Goal: Share content

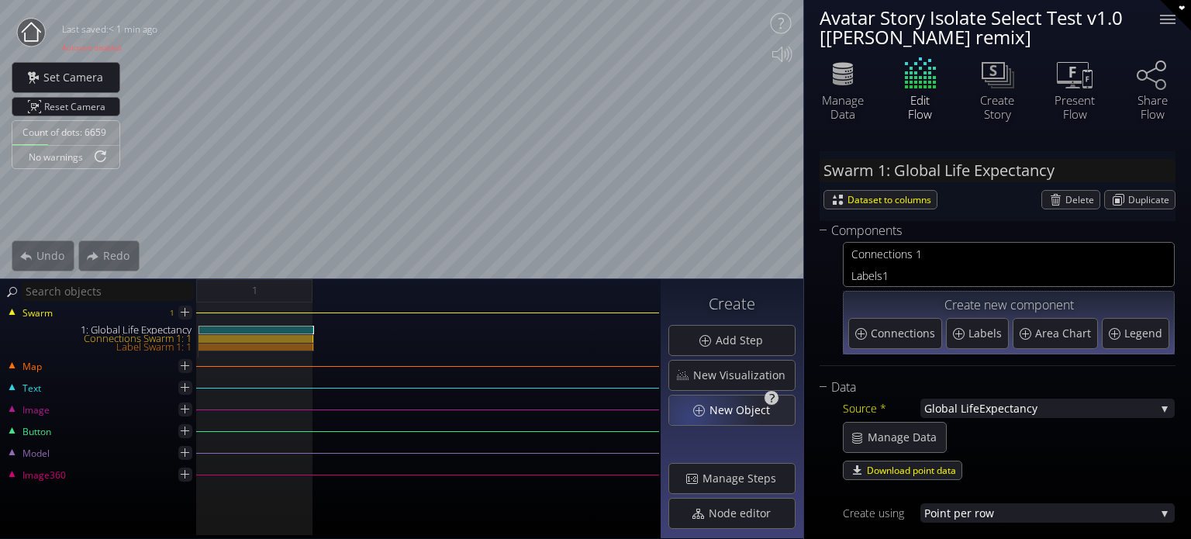
click at [695, 416] on div "New Object" at bounding box center [732, 409] width 126 height 29
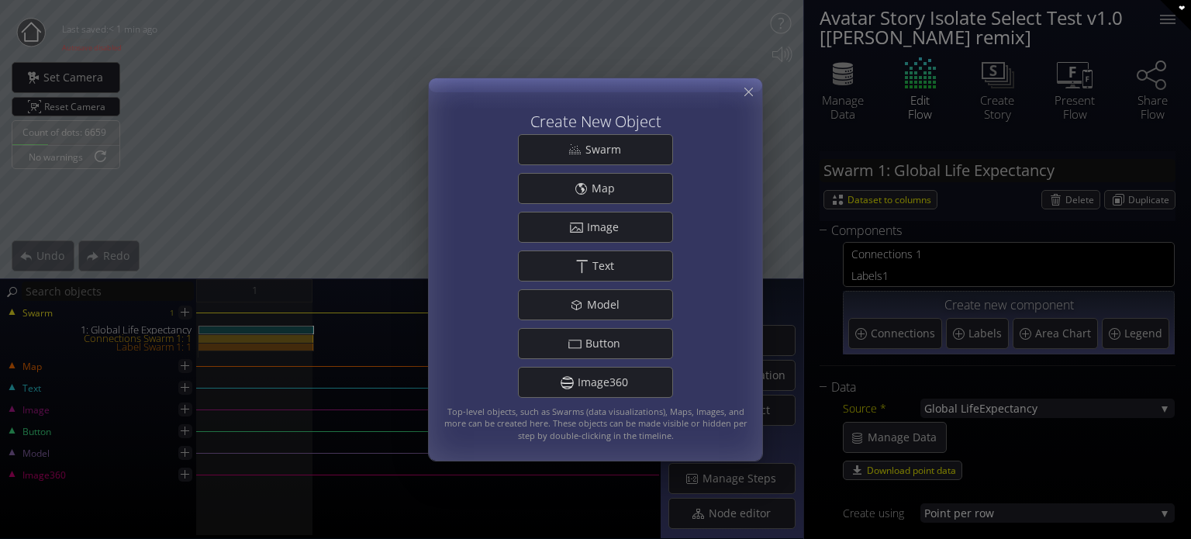
click at [912, 146] on div "Create New Object Swarm Map .st0{fill:#FFFFFF;} Image .st0{fill:#FFFFFF;} Text …" at bounding box center [595, 269] width 1191 height 539
click at [748, 97] on icon at bounding box center [748, 92] width 15 height 15
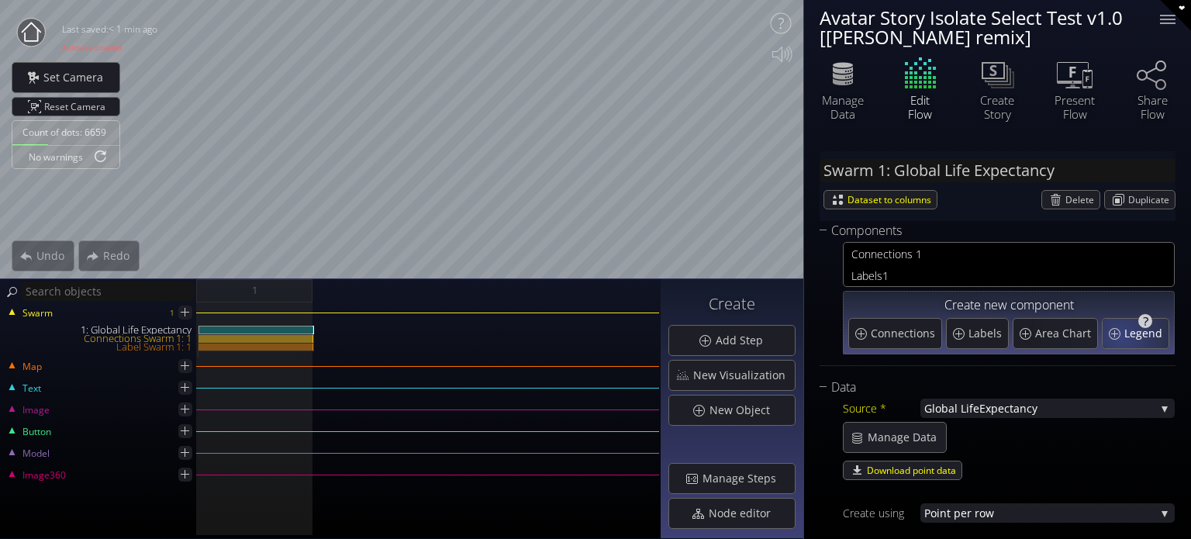
click at [1119, 337] on div "Legend" at bounding box center [1136, 333] width 66 height 29
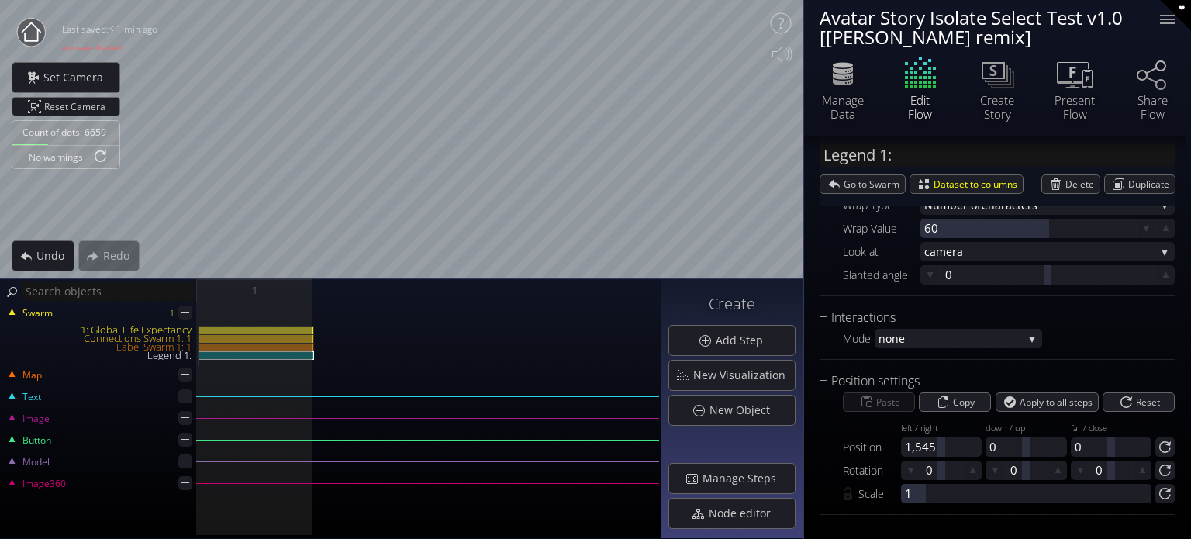
scroll to position [564, 0]
click at [947, 344] on span "none" at bounding box center [951, 335] width 144 height 19
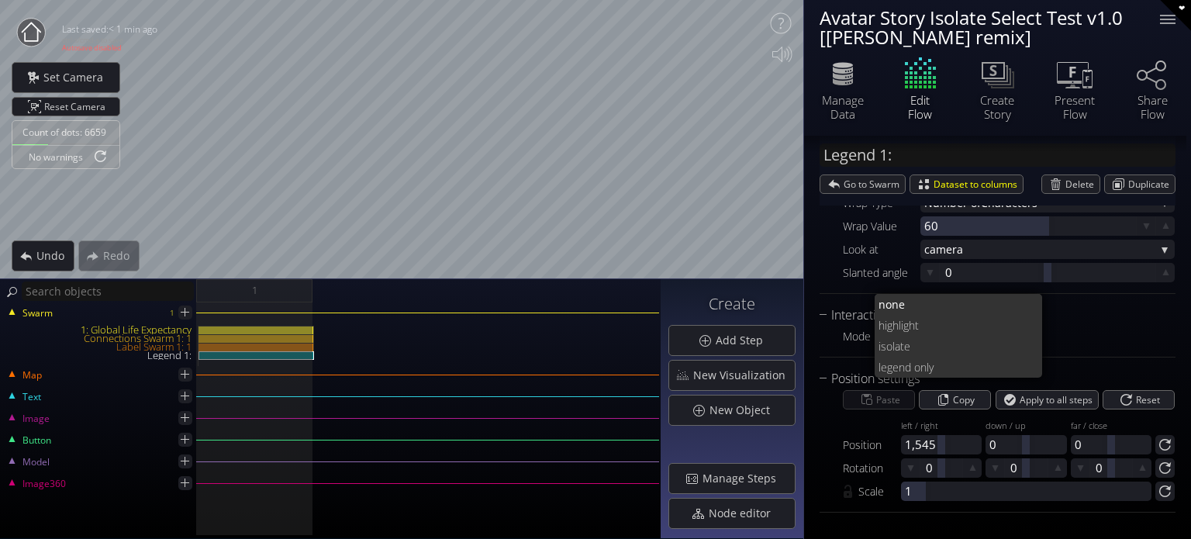
click at [947, 344] on span "ate" at bounding box center [963, 346] width 136 height 21
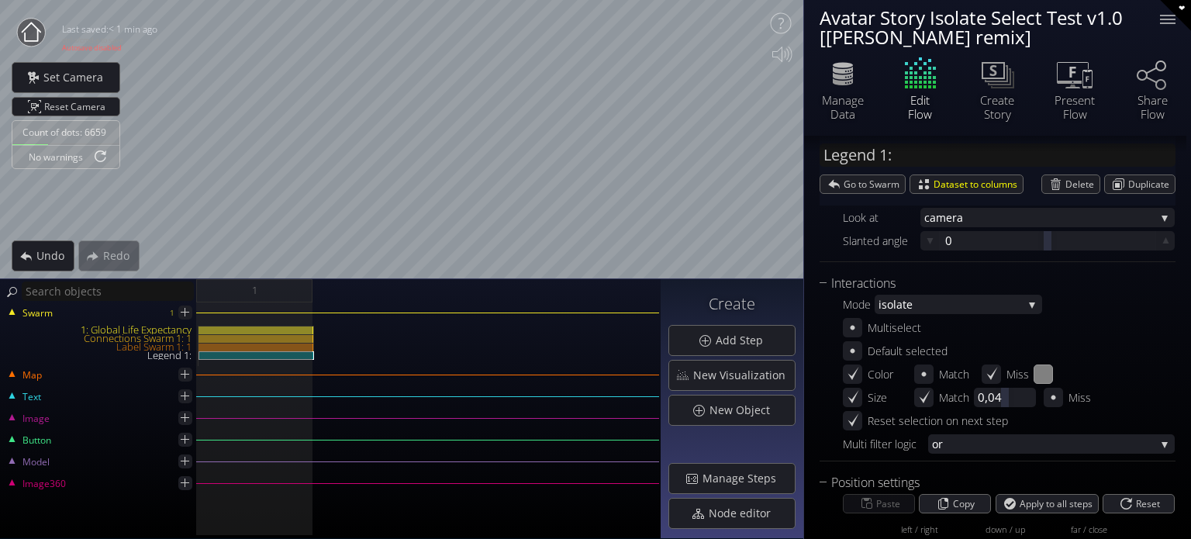
scroll to position [699, 0]
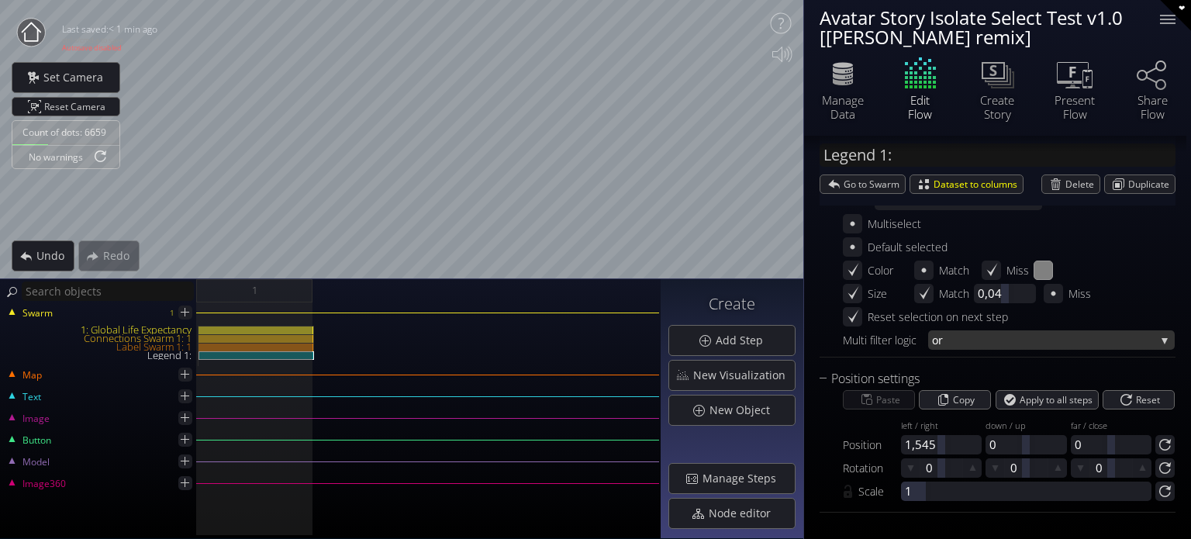
click at [979, 342] on span "or" at bounding box center [1043, 339] width 223 height 19
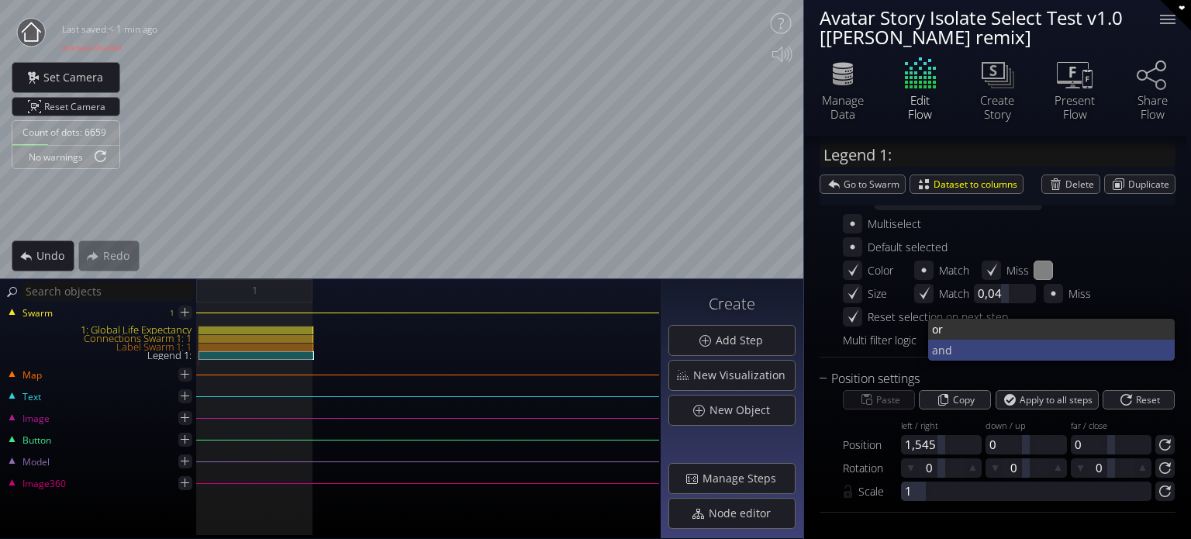
click at [959, 350] on span "and" at bounding box center [1047, 350] width 231 height 21
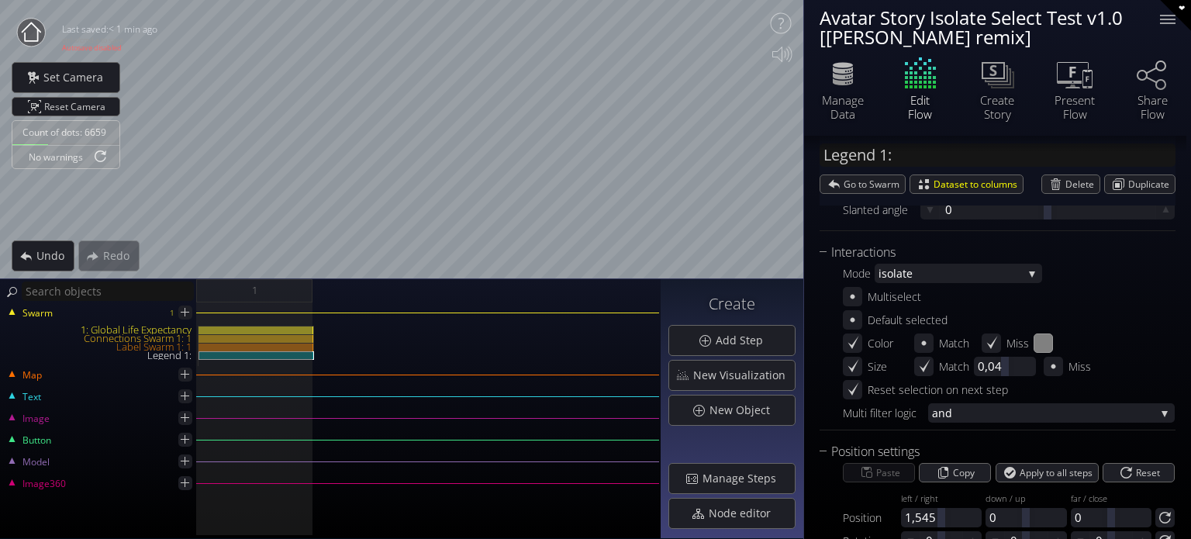
scroll to position [622, 0]
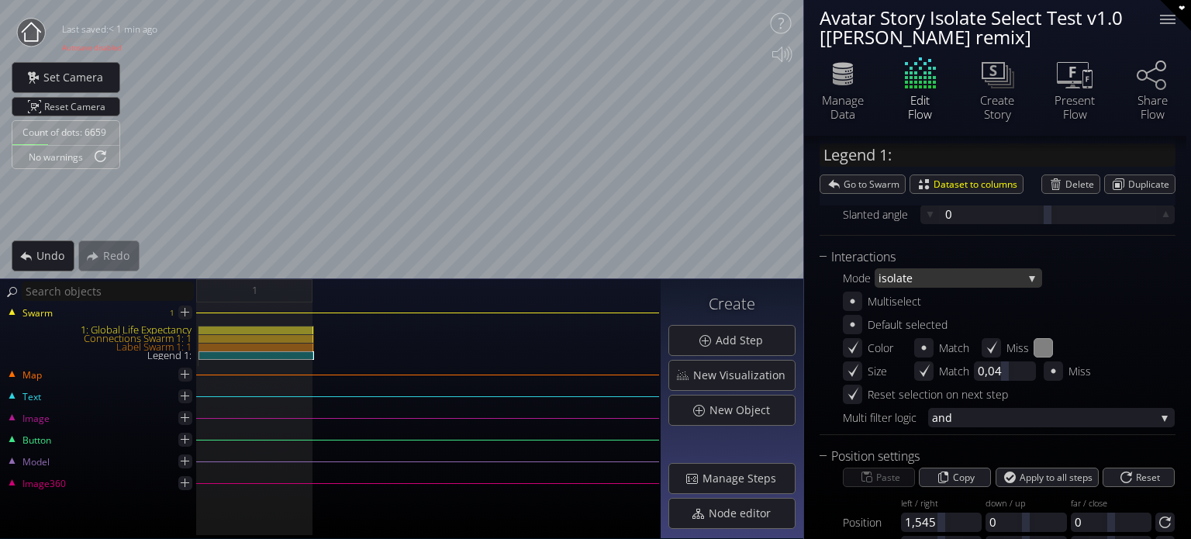
click at [973, 277] on span "ate" at bounding box center [959, 277] width 126 height 19
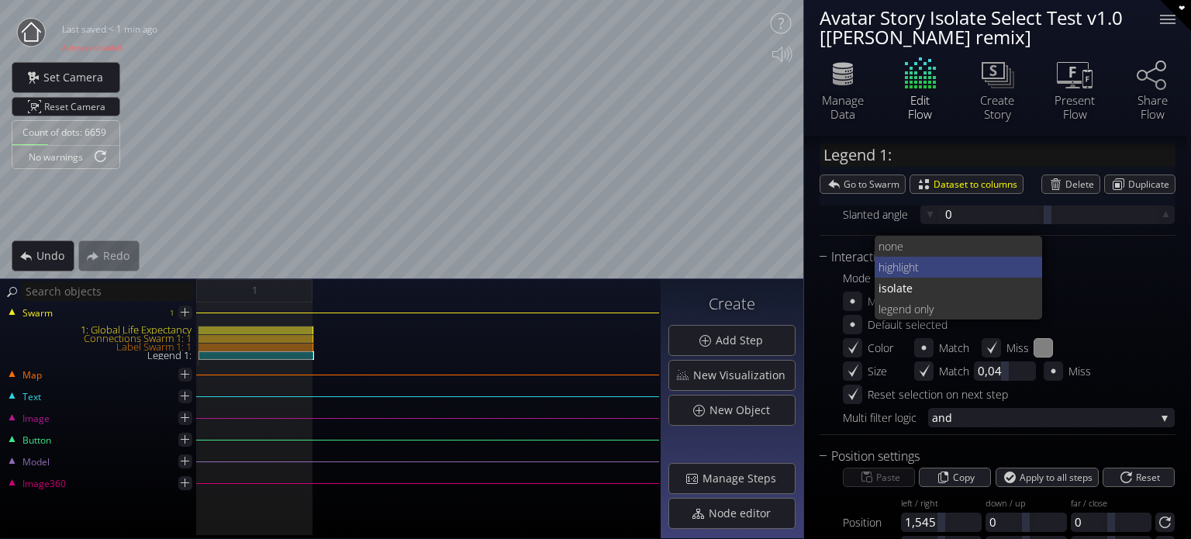
click at [930, 264] on span "t" at bounding box center [973, 267] width 116 height 21
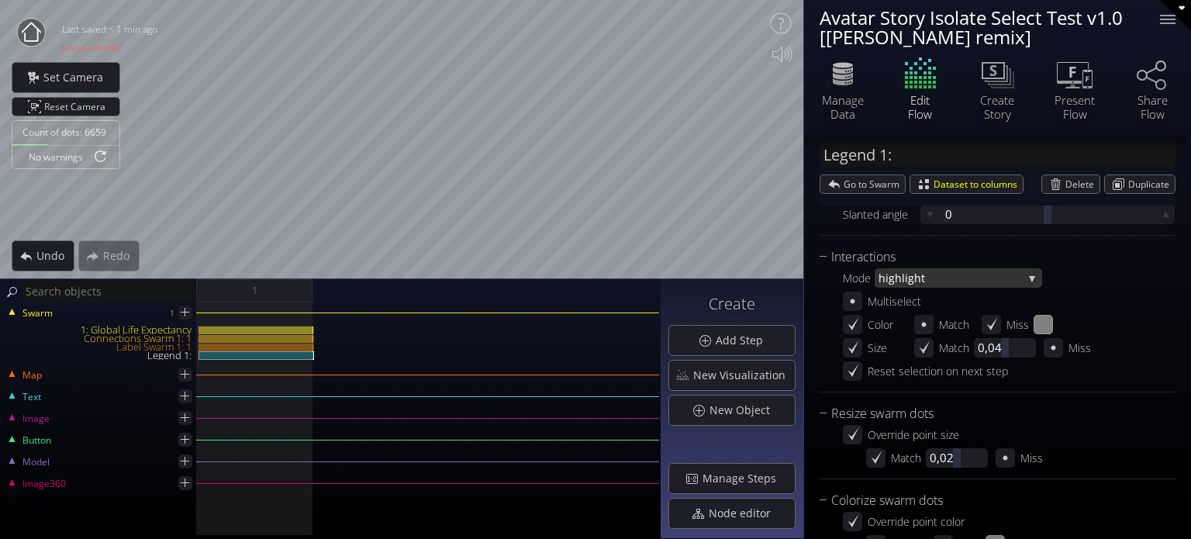
click at [910, 281] on span "highligh" at bounding box center [900, 277] width 43 height 19
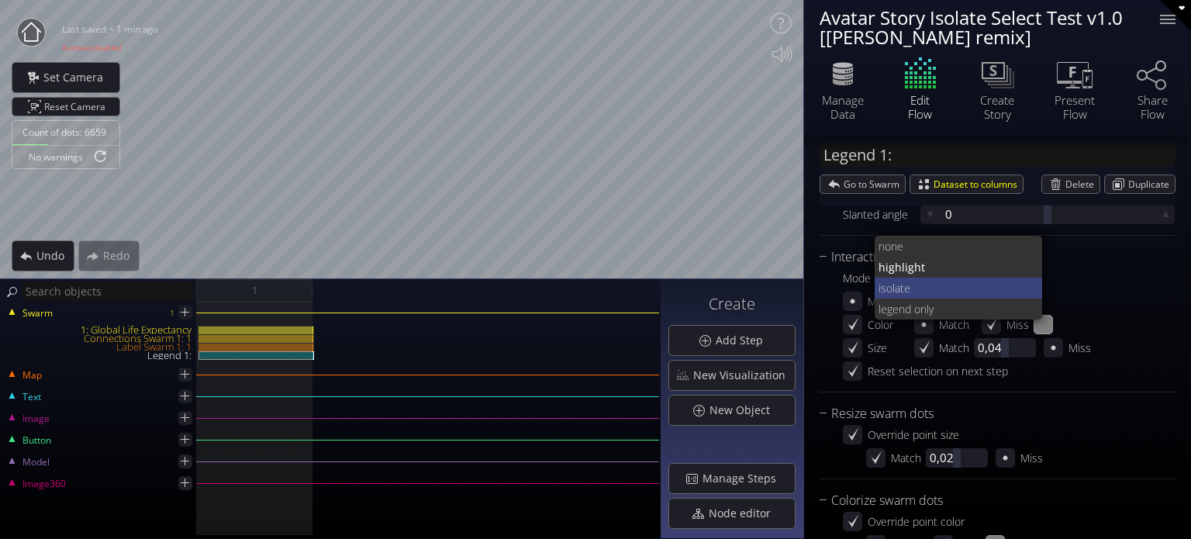
click at [909, 291] on span "ate" at bounding box center [963, 288] width 136 height 21
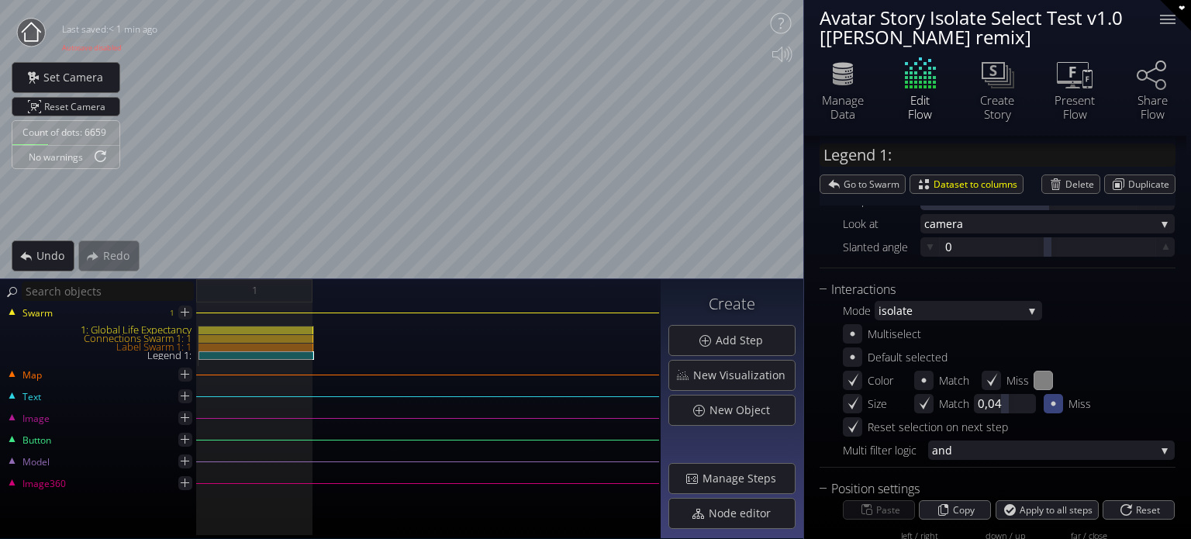
scroll to position [312, 0]
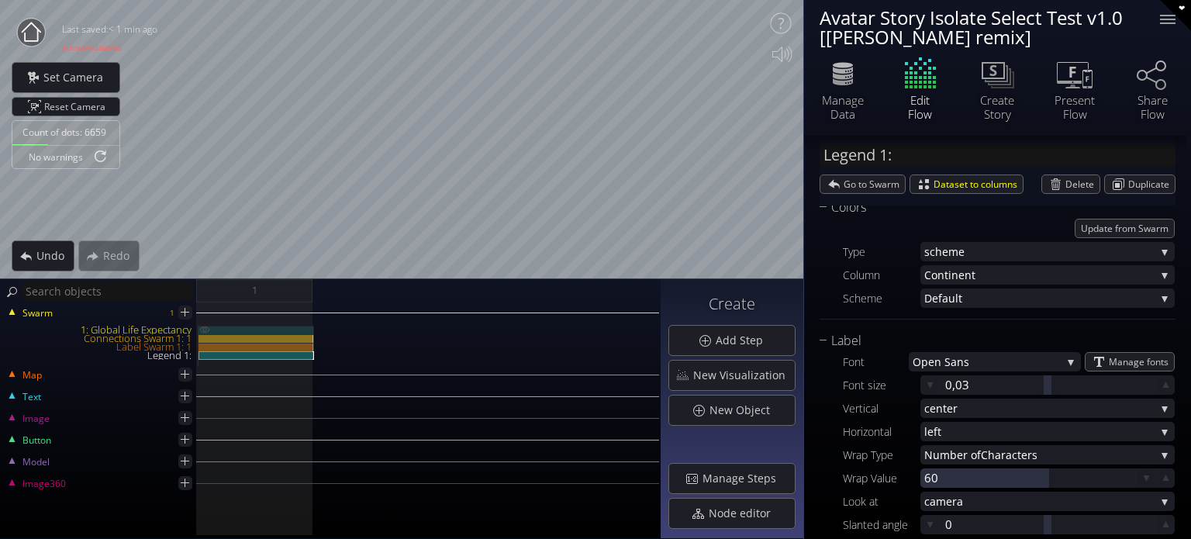
click at [208, 331] on img at bounding box center [205, 330] width 12 height 8
type input "Swarm 1: Global Life Expectancy"
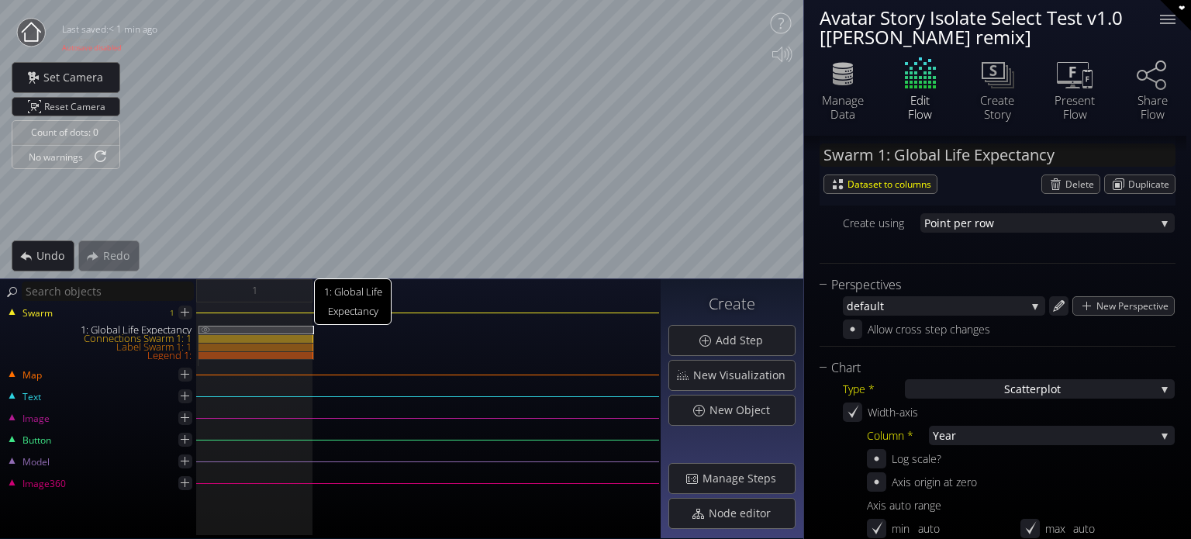
click at [202, 326] on img at bounding box center [205, 329] width 12 height 7
click at [231, 327] on div "1: Global Life Expectancy" at bounding box center [257, 330] width 116 height 9
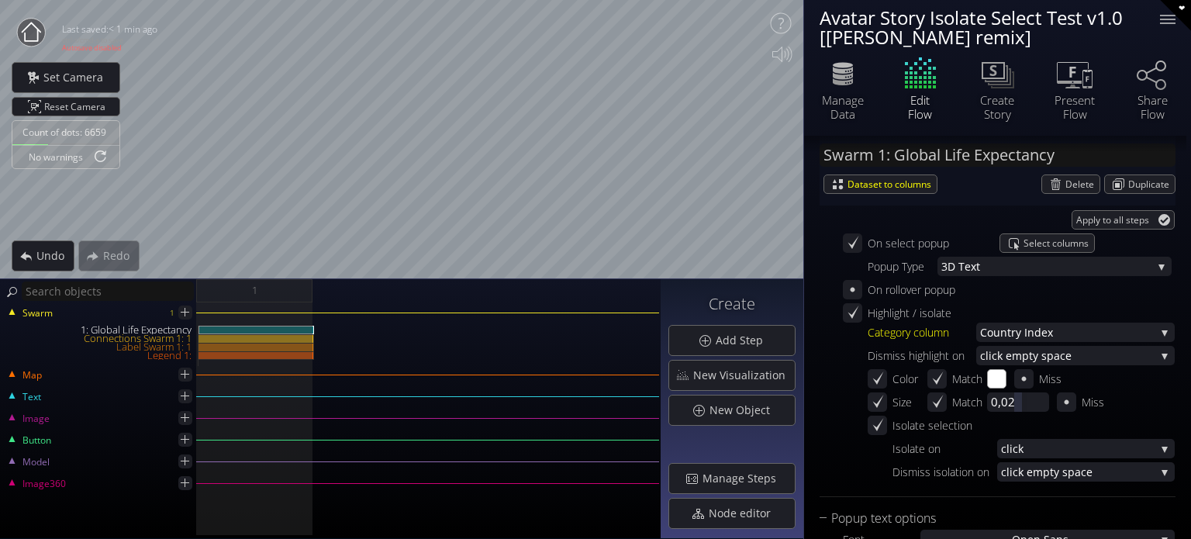
scroll to position [1708, 0]
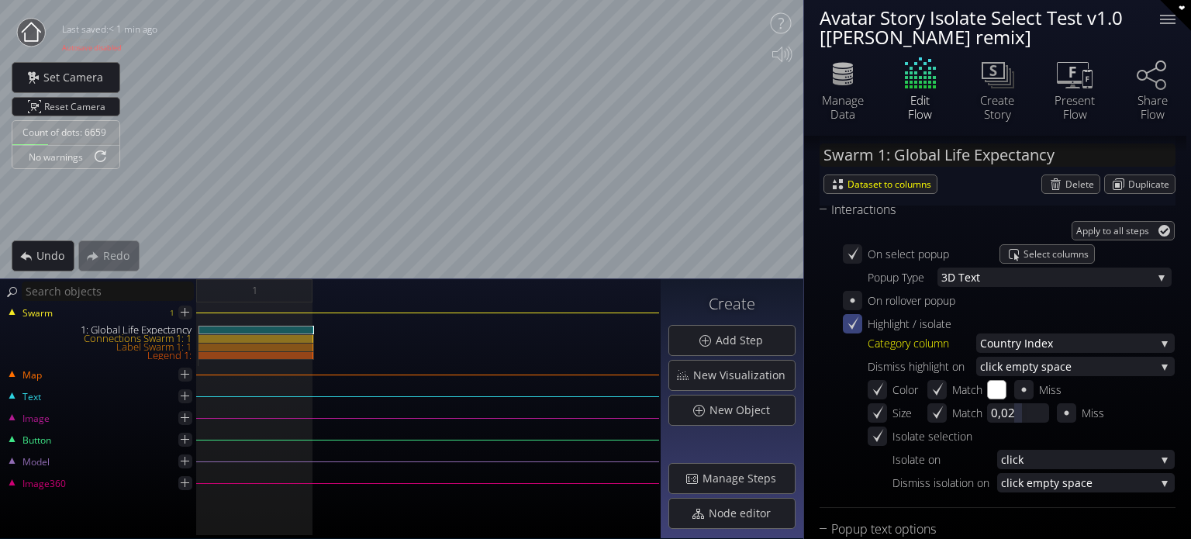
click at [851, 327] on icon at bounding box center [852, 323] width 15 height 15
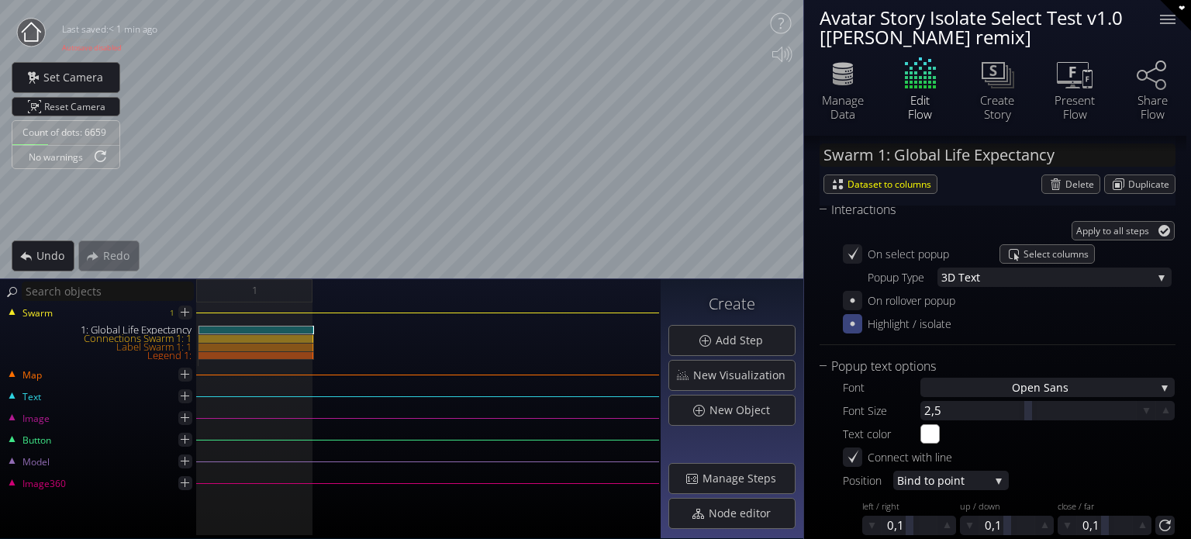
click at [1172, 12] on div "❤" at bounding box center [1175, 15] width 31 height 31
click at [1163, 18] on div at bounding box center [1167, 19] width 31 height 31
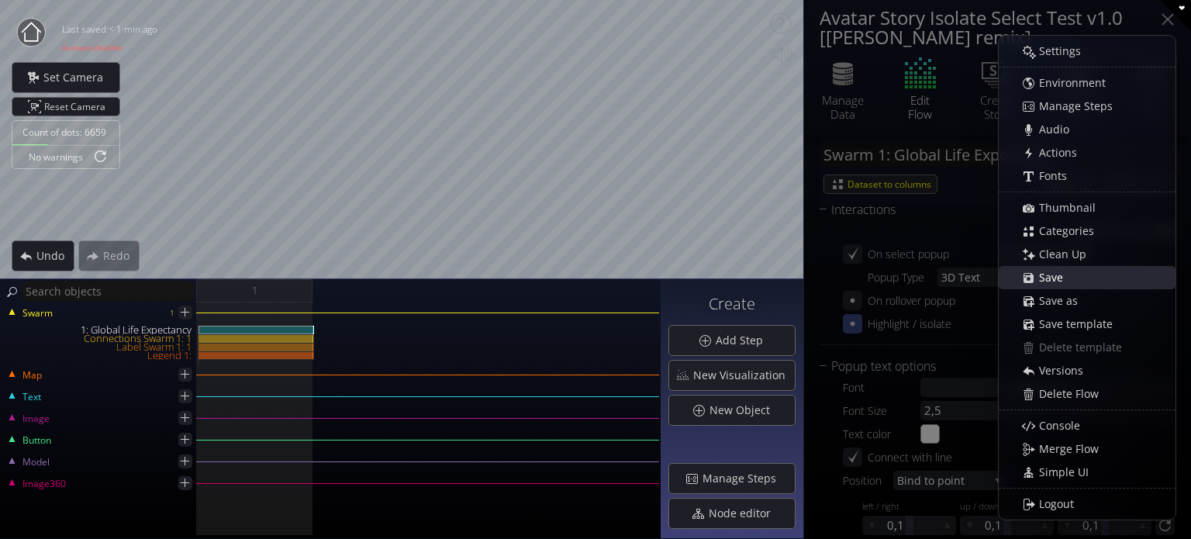
click at [1044, 275] on span "Save" at bounding box center [1055, 278] width 34 height 16
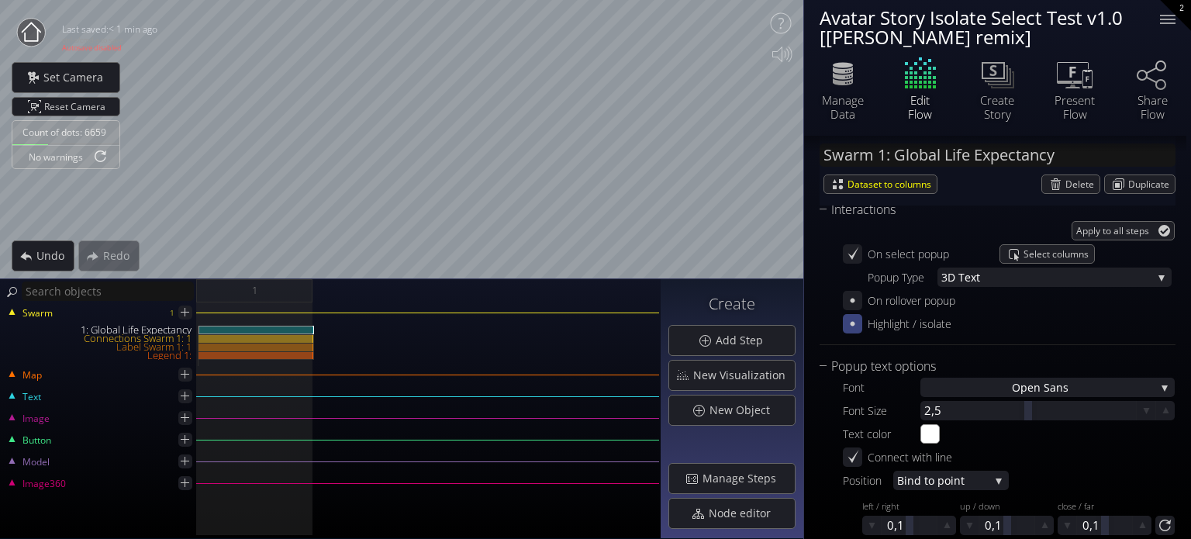
click at [1177, 13] on div "2" at bounding box center [1175, 15] width 31 height 31
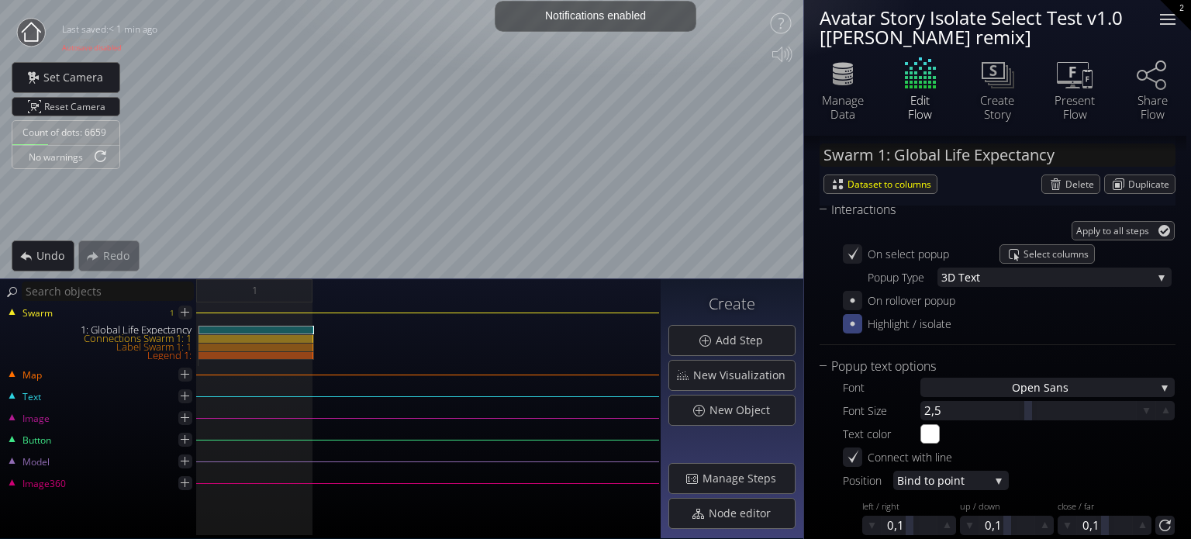
click at [1173, 17] on div at bounding box center [1167, 19] width 31 height 31
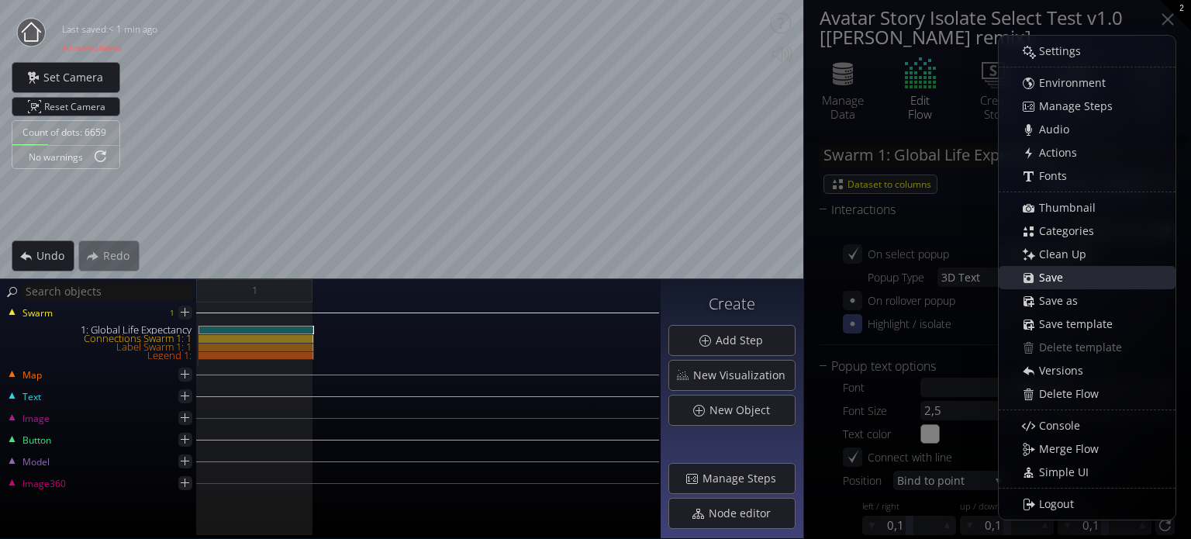
click at [1042, 273] on span "Save" at bounding box center [1055, 278] width 34 height 16
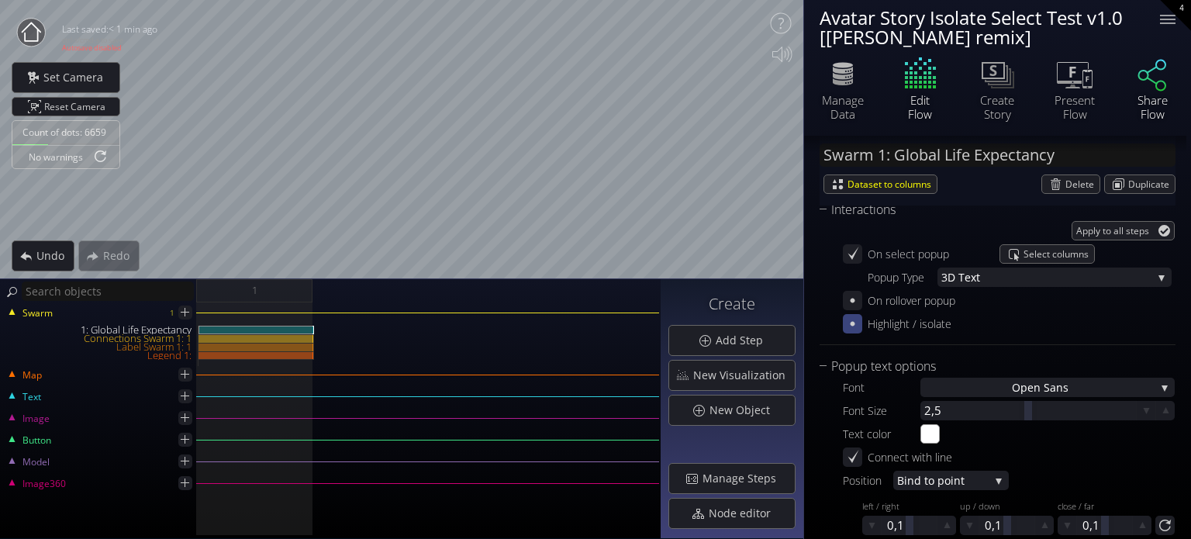
click at [1157, 75] on icon at bounding box center [1152, 73] width 47 height 39
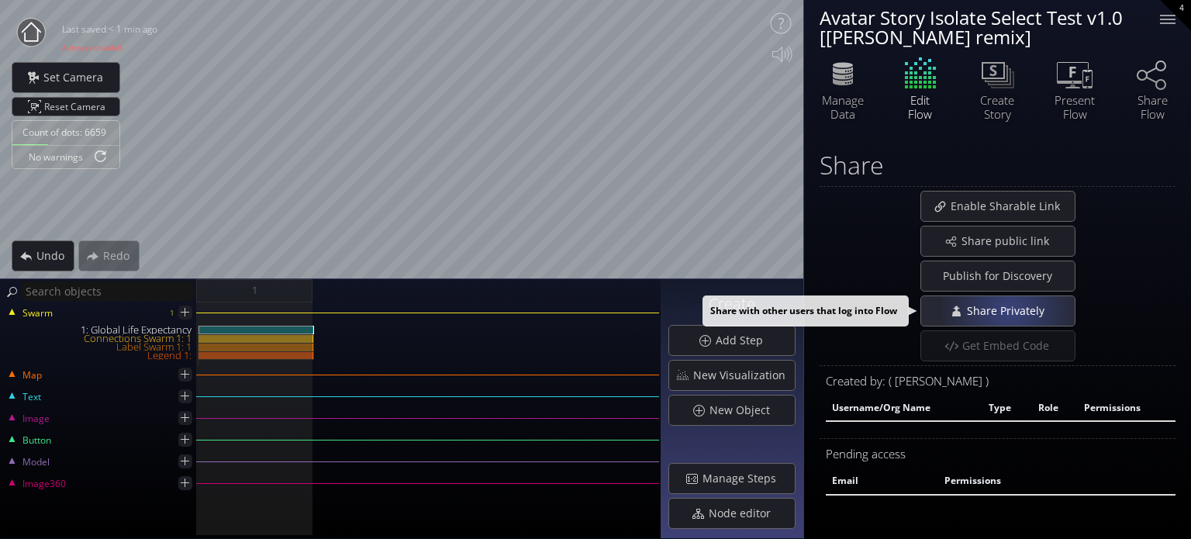
click at [1009, 309] on span "Share Privately" at bounding box center [1009, 311] width 88 height 16
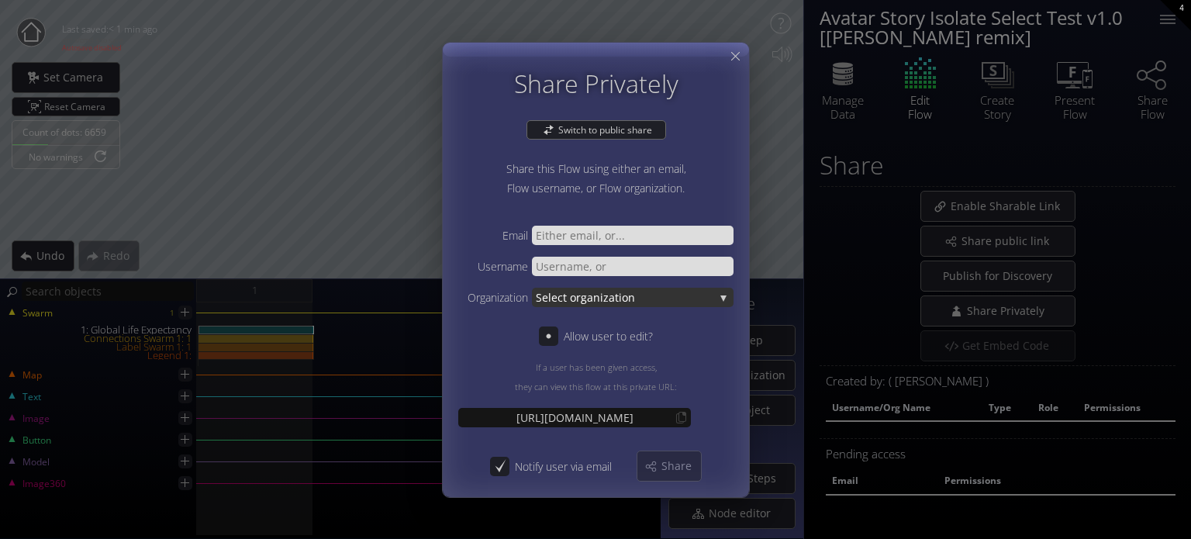
click at [628, 297] on span "ganization" at bounding box center [647, 296] width 133 height 19
click at [601, 306] on span "ganization" at bounding box center [647, 296] width 133 height 19
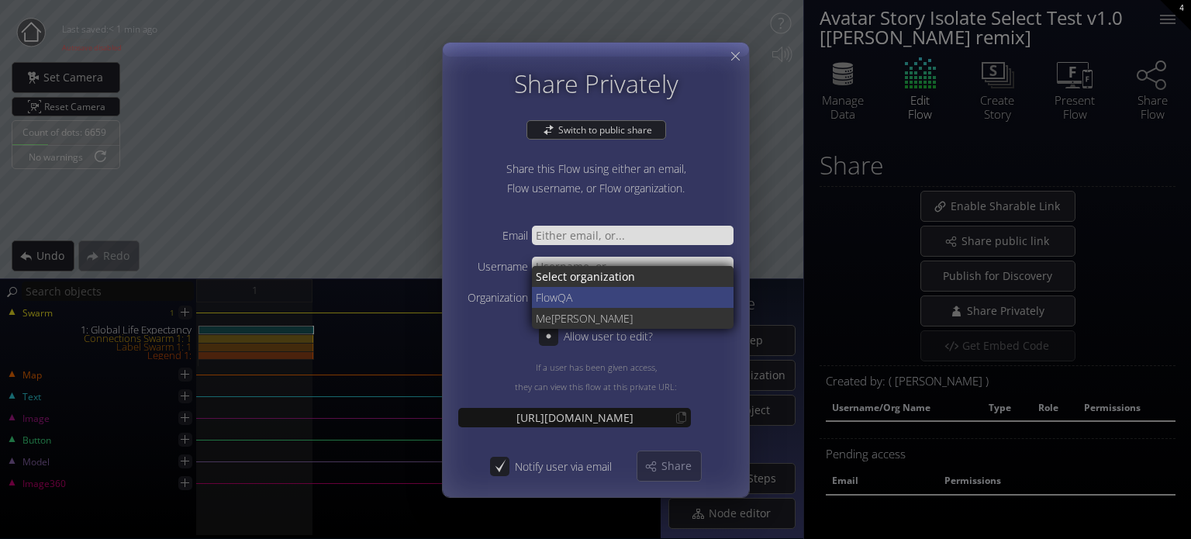
click at [600, 304] on span "QA" at bounding box center [640, 296] width 164 height 21
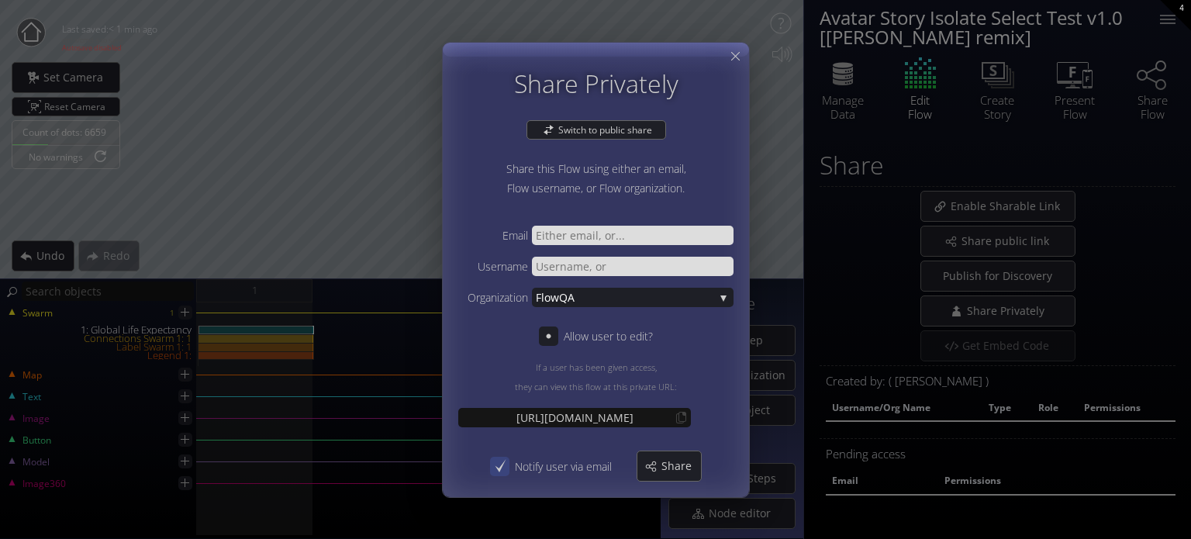
click at [499, 463] on icon at bounding box center [499, 465] width 15 height 15
click at [553, 340] on icon at bounding box center [548, 335] width 15 height 15
click at [664, 461] on span "Share" at bounding box center [681, 466] width 40 height 16
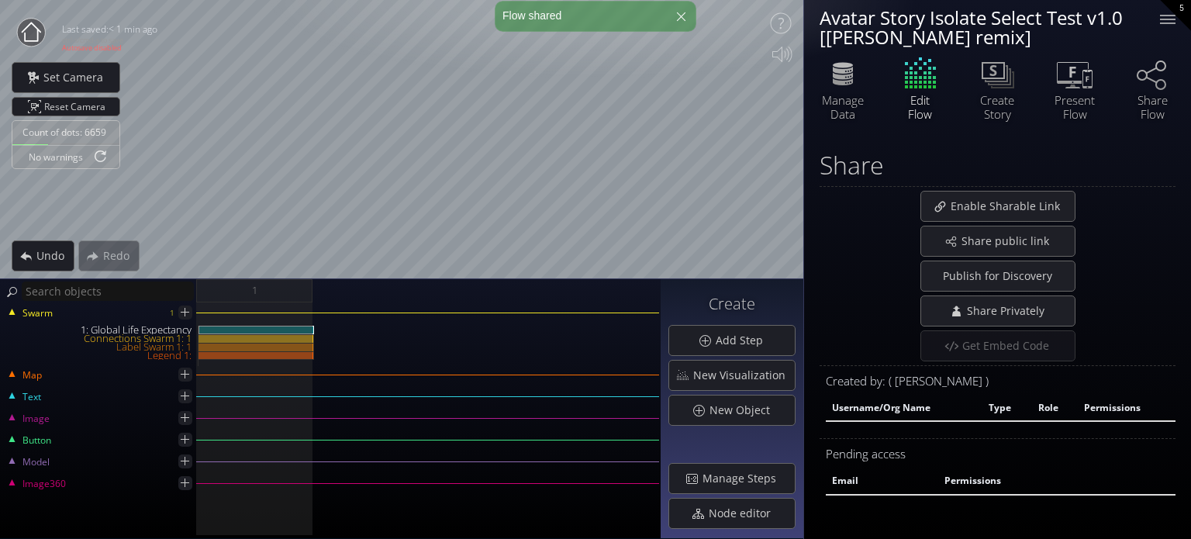
select select "moderator"
